Goal: Navigation & Orientation: Find specific page/section

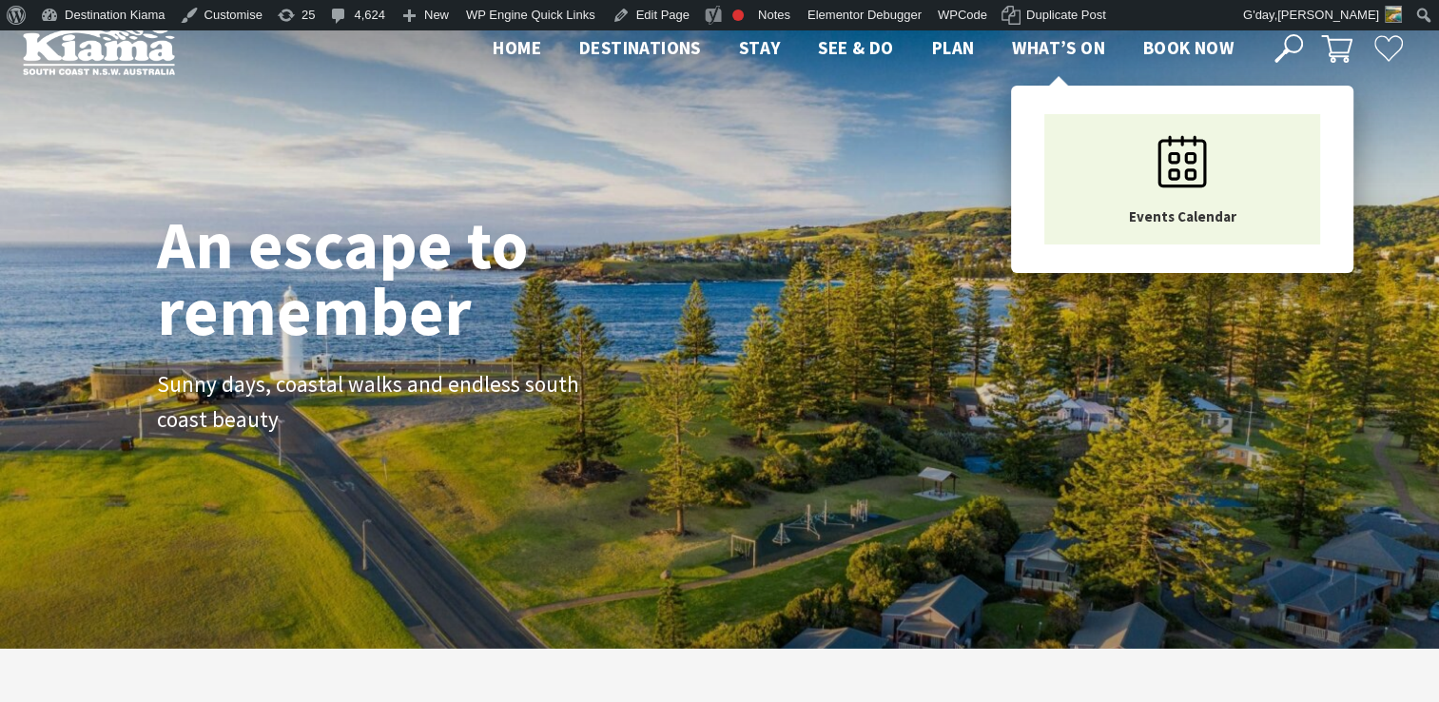
scroll to position [303, 1453]
click at [1051, 43] on span "What’s On" at bounding box center [1058, 47] width 93 height 23
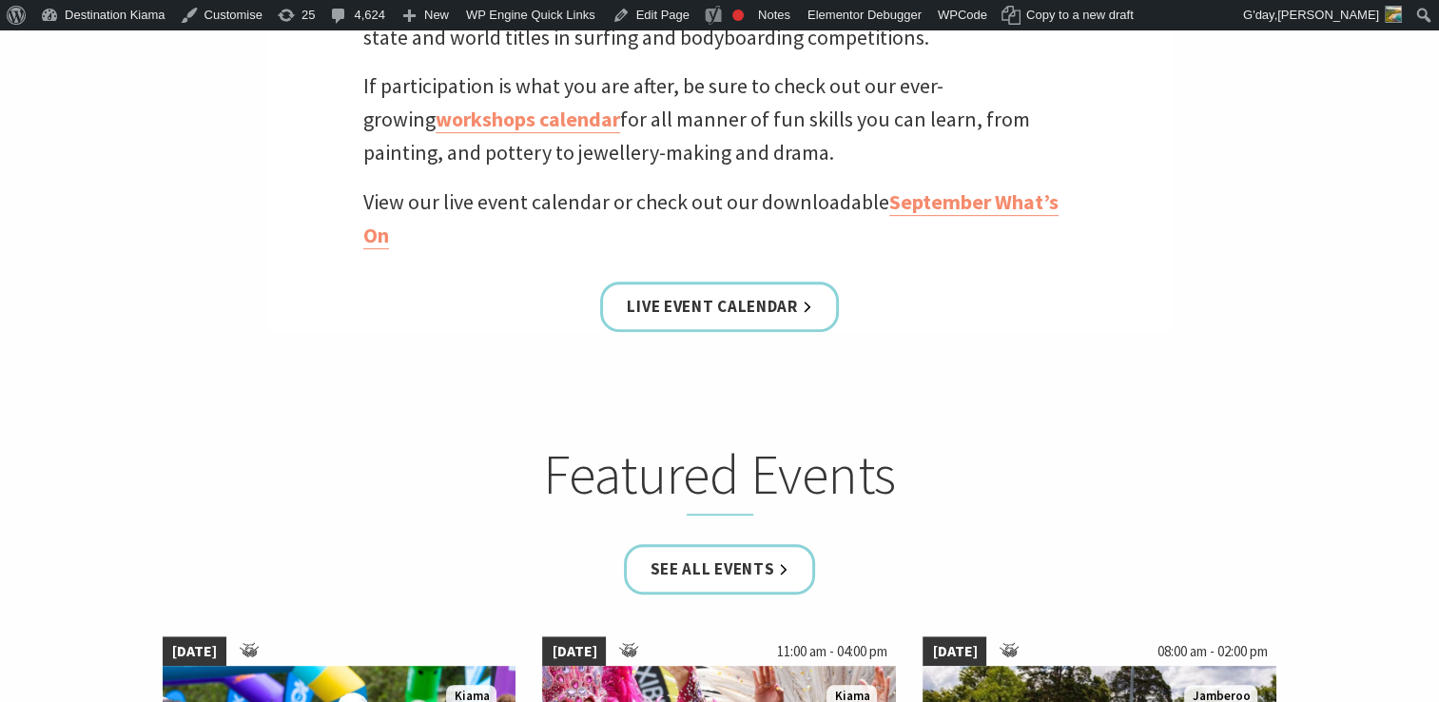
scroll to position [879, 0]
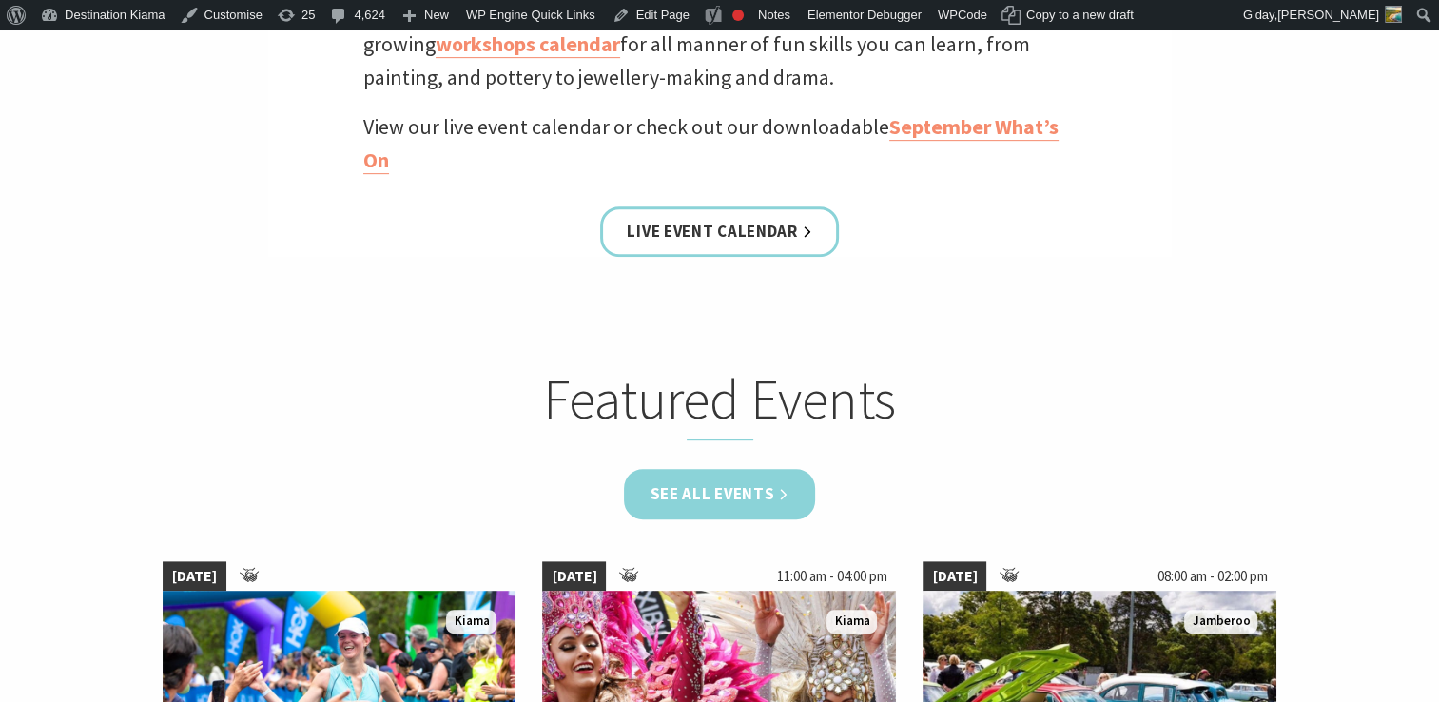
click at [708, 481] on link "See all Events" at bounding box center [720, 494] width 192 height 50
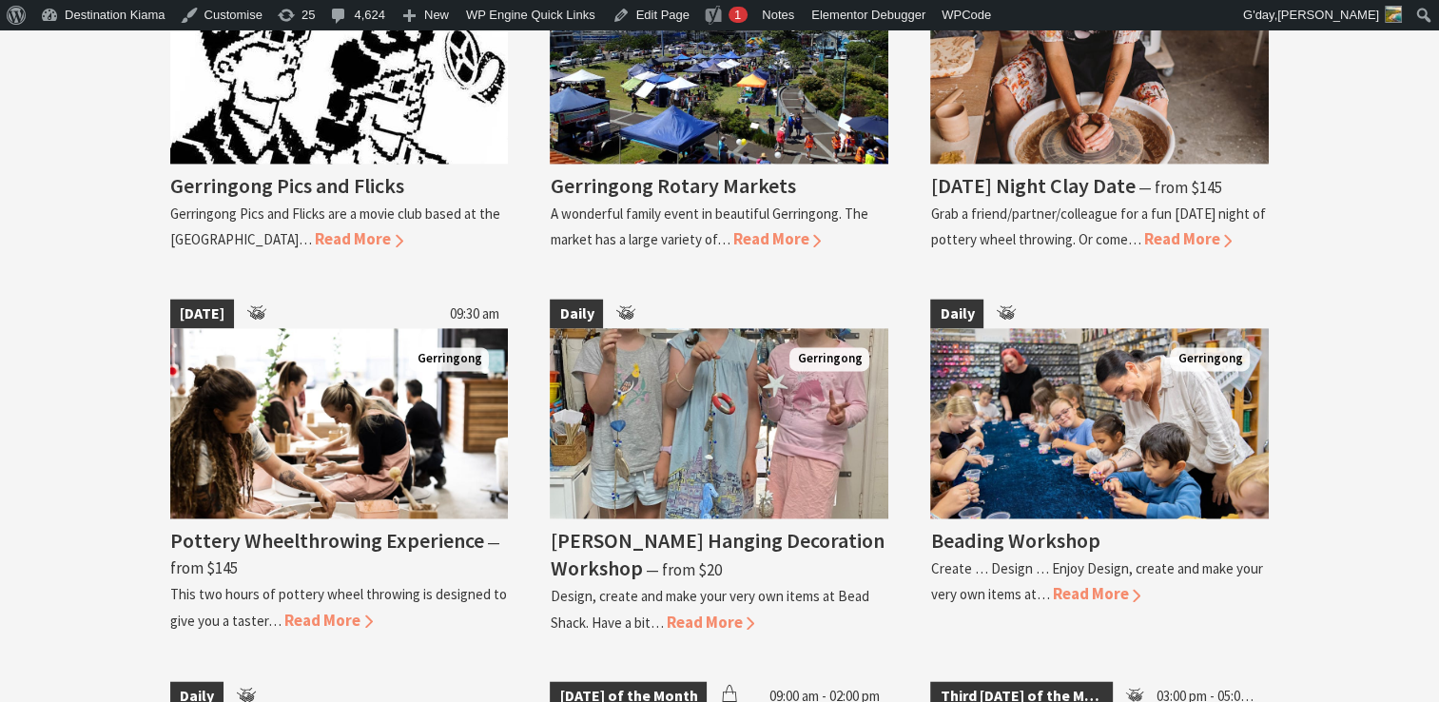
scroll to position [2593, 0]
